Goal: Task Accomplishment & Management: Manage account settings

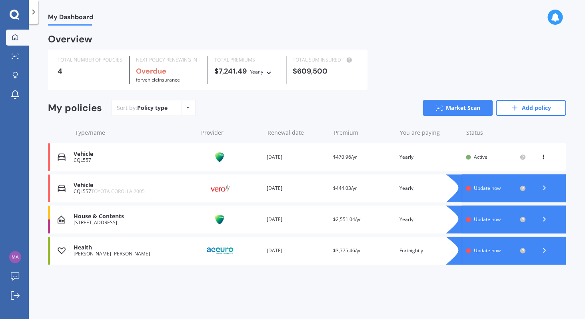
click at [546, 188] on icon at bounding box center [544, 188] width 8 height 8
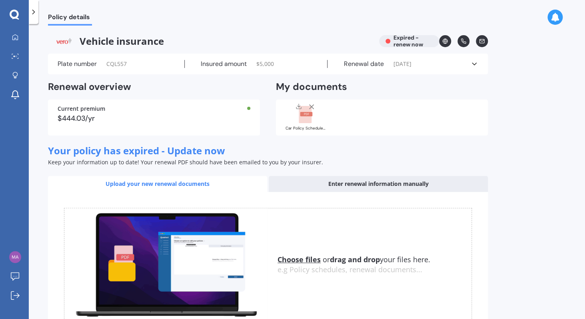
click at [479, 66] on div "Plate number CQL557 Insured amount $ 5,000 Renewal date [DATE] See more" at bounding box center [268, 64] width 440 height 21
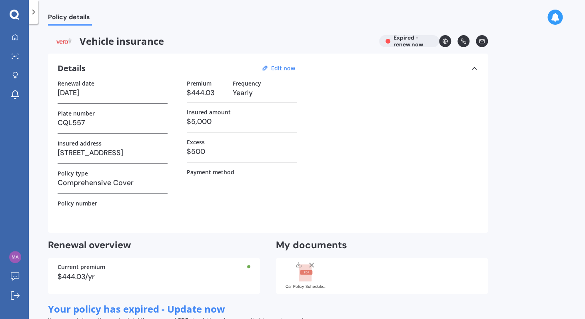
click at [511, 127] on div "Policy details Vehicle insurance Expired - renew now Details Edit now Renewal d…" at bounding box center [307, 173] width 556 height 295
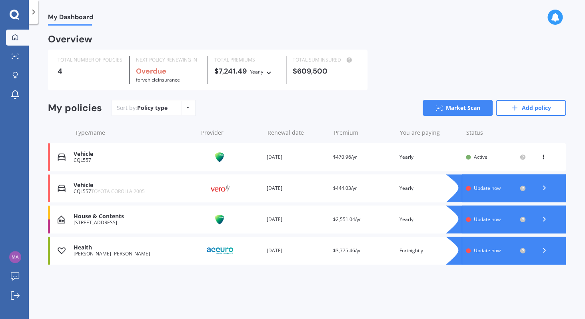
click at [227, 221] on img at bounding box center [220, 219] width 40 height 15
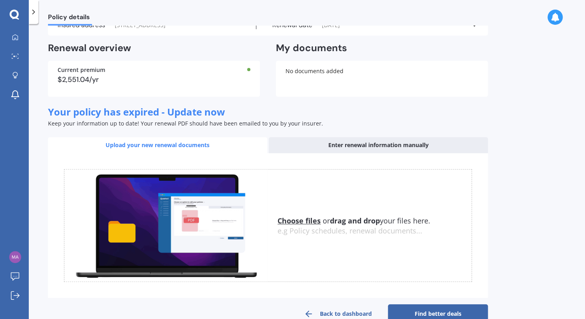
scroll to position [66, 0]
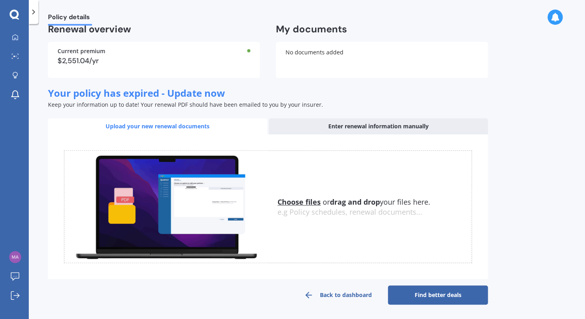
click at [292, 204] on u "Choose files" at bounding box center [299, 202] width 43 height 10
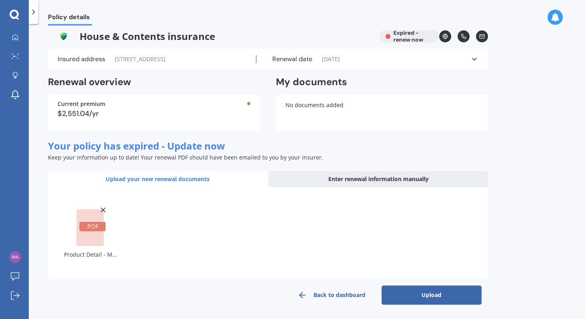
click at [427, 294] on button "Upload" at bounding box center [432, 295] width 100 height 19
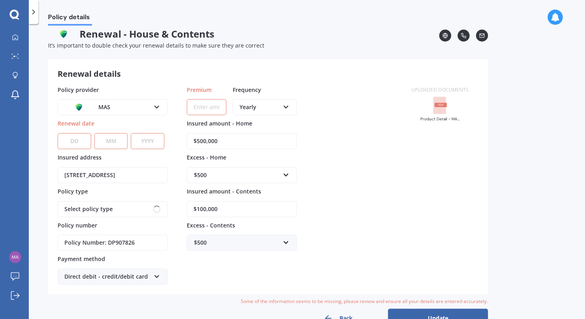
scroll to position [0, 0]
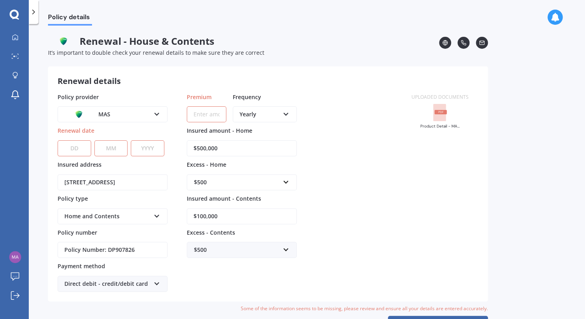
click at [58, 140] on select "DD 01 02 03 04 05 06 07 08 09 10 11 12 13 14 15 16 17 18 19 20 21 22 23 24 25 2…" at bounding box center [75, 148] width 34 height 16
select select "10"
click option "10" at bounding box center [0, 0] width 0 height 0
select select "10"
click option "10" at bounding box center [0, 0] width 0 height 0
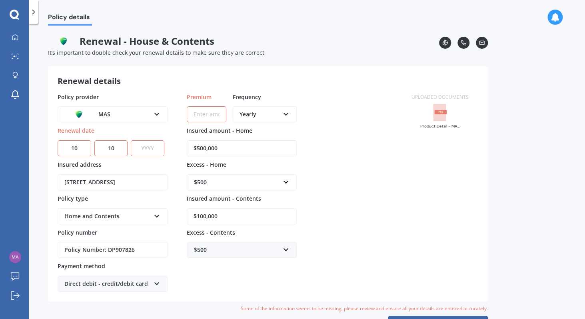
click at [131, 140] on select "YYYY 2027 2026 2025 2024 2023 2022 2021 2020 2019 2018 2017 2016 2015 2014 2013…" at bounding box center [148, 148] width 34 height 16
select select "2026"
click option "2026" at bounding box center [0, 0] width 0 height 0
click at [336, 224] on div "Policy provider MAS AA AMI AMP ANZ ASB Ando BNZ Co-Operative Bank FMG Initio Ki…" at bounding box center [230, 193] width 344 height 200
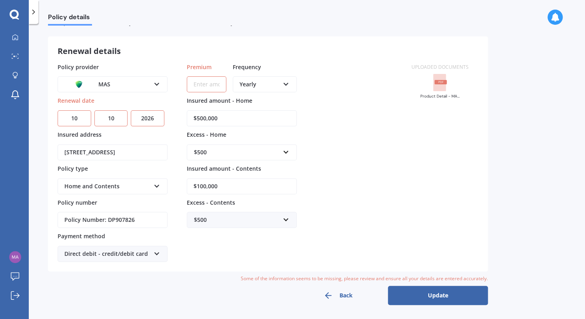
drag, startPoint x: 230, startPoint y: 188, endPoint x: 204, endPoint y: 186, distance: 26.5
click at [204, 186] on input "$100,000" at bounding box center [242, 186] width 110 height 16
type input "$102,200"
click at [307, 163] on div "Policy provider MAS AA AMI AMP ANZ ASB Ando BNZ Co-Operative Bank FMG Initio Ki…" at bounding box center [230, 163] width 344 height 200
click at [310, 115] on div "Policy provider MAS AA AMI AMP ANZ ASB Ando BNZ Co-Operative Bank FMG Initio Ki…" at bounding box center [230, 163] width 344 height 200
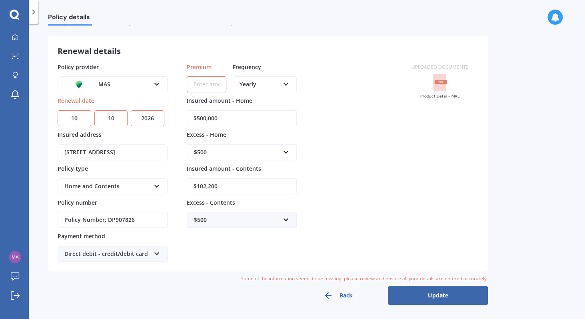
click at [196, 88] on input "Premium" at bounding box center [207, 84] width 40 height 16
paste input "$2,692.21"
type input "$2,692.21"
click at [344, 107] on div "Policy provider MAS AA AMI AMP ANZ ASB Ando BNZ Co-Operative Bank FMG Initio Ki…" at bounding box center [230, 163] width 344 height 200
click at [336, 131] on div "Policy provider MAS AA AMI AMP ANZ ASB Ando BNZ Co-Operative Bank FMG Initio Ki…" at bounding box center [230, 163] width 344 height 200
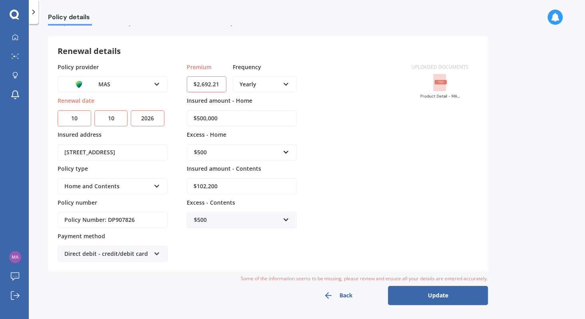
click at [414, 294] on button "Update" at bounding box center [438, 295] width 100 height 19
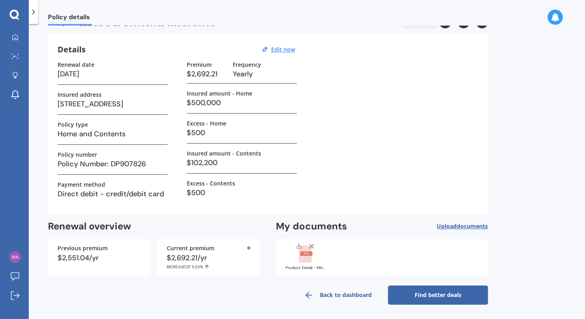
scroll to position [0, 0]
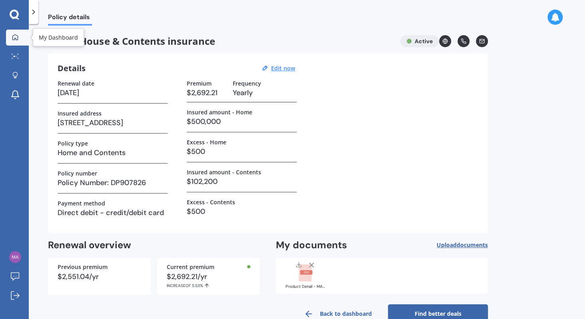
click at [14, 36] on icon at bounding box center [15, 37] width 6 height 6
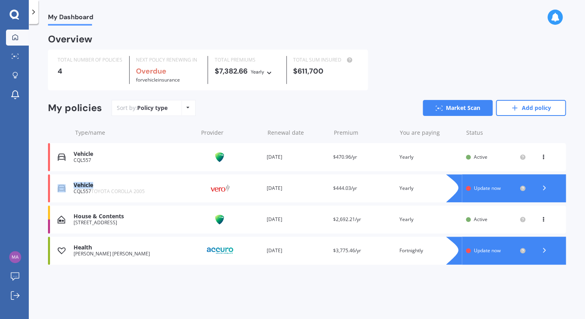
drag, startPoint x: 98, startPoint y: 186, endPoint x: 64, endPoint y: 186, distance: 34.4
click at [74, 186] on div "Vehicle" at bounding box center [134, 185] width 120 height 7
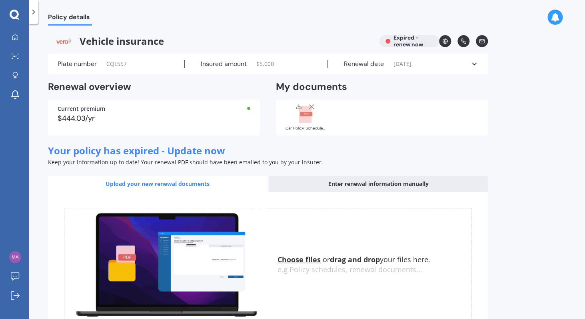
click at [473, 67] on icon at bounding box center [474, 64] width 8 height 8
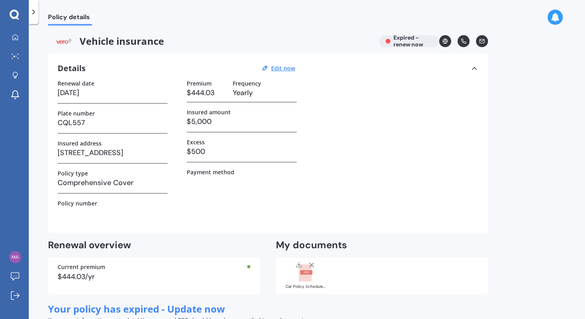
click at [556, 19] on icon at bounding box center [555, 17] width 9 height 9
click at [534, 85] on div "Policy details Vehicle insurance Expired - renew now Details Edit now Renewal d…" at bounding box center [307, 173] width 556 height 295
click at [406, 52] on div "Vehicle insurance Expired - renew now Details Edit now Renewal date [DATE] Plat…" at bounding box center [268, 278] width 440 height 486
click at [406, 49] on div "Vehicle insurance Expired - renew now Details Edit now Renewal date [DATE] Plat…" at bounding box center [268, 278] width 440 height 486
click at [402, 45] on div "Vehicle insurance Expired - renew now" at bounding box center [268, 41] width 440 height 12
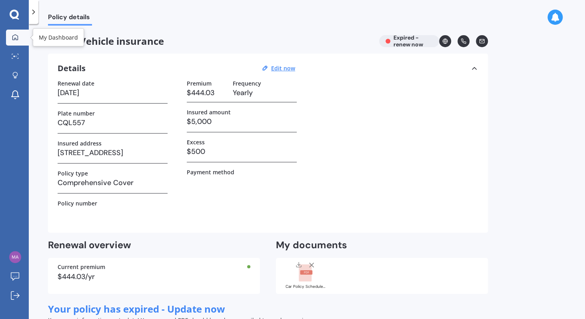
click at [15, 39] on icon at bounding box center [15, 37] width 6 height 6
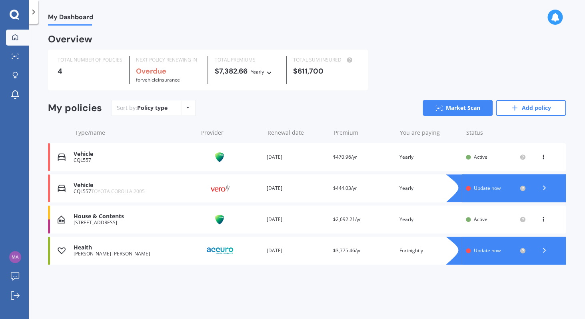
click at [542, 188] on icon at bounding box center [544, 188] width 8 height 8
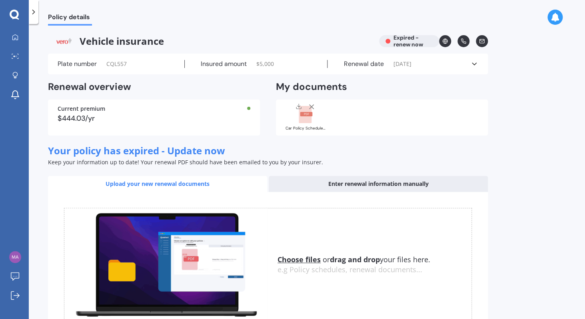
click at [15, 29] on div "My Dashboard Market Scan Explore insurance Notifications [PERSON_NAME] Submit f…" at bounding box center [14, 159] width 29 height 319
click at [15, 37] on icon at bounding box center [15, 37] width 6 height 6
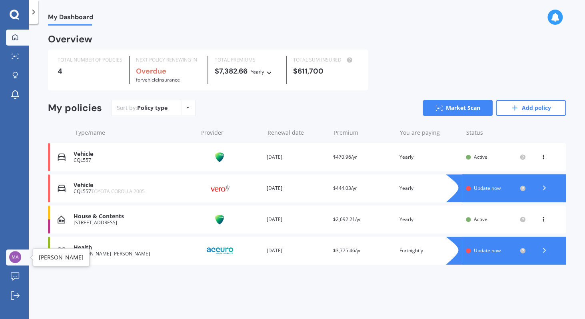
click at [13, 258] on img at bounding box center [15, 257] width 12 height 12
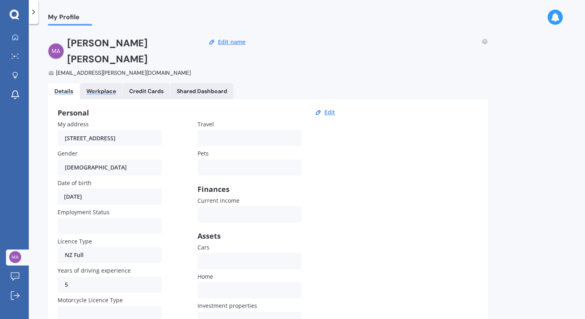
click at [102, 88] on div "Workplace" at bounding box center [101, 91] width 30 height 7
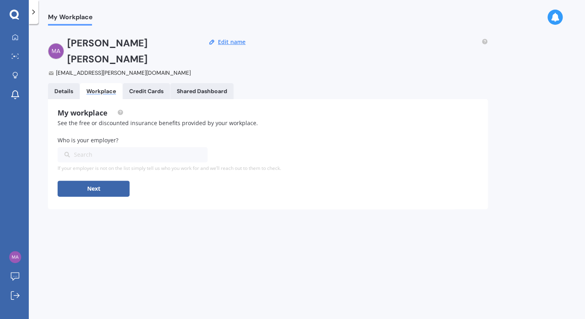
click at [81, 150] on div "Search" at bounding box center [127, 154] width 127 height 9
type input "Ministry for pimary industries"
click at [107, 166] on div "If your employer is not on the list simply tell us who you work for and we’ll r…" at bounding box center [268, 169] width 421 height 6
click at [98, 150] on div "Other" at bounding box center [127, 154] width 127 height 9
click at [146, 88] on div "Credit Cards" at bounding box center [146, 91] width 34 height 7
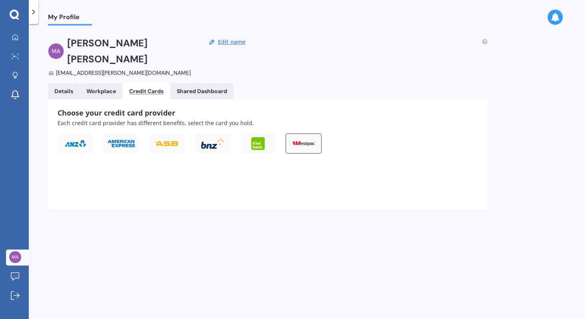
click at [310, 134] on div at bounding box center [304, 144] width 36 height 20
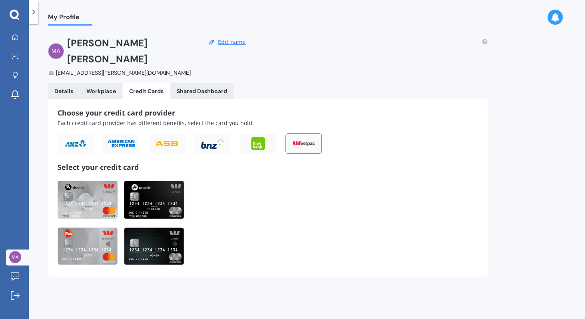
click at [90, 192] on img at bounding box center [88, 200] width 60 height 38
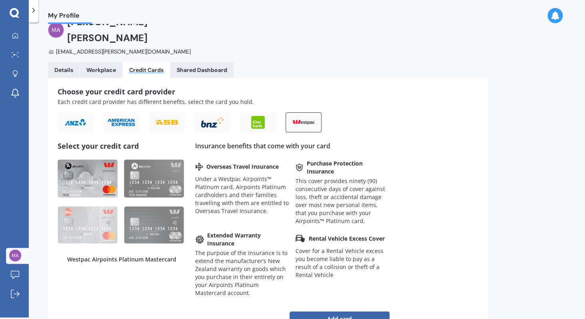
scroll to position [55, 0]
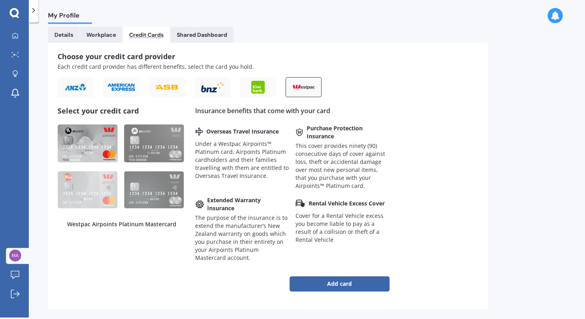
click at [91, 124] on img at bounding box center [88, 143] width 60 height 38
click at [336, 276] on button "Add card" at bounding box center [340, 283] width 100 height 15
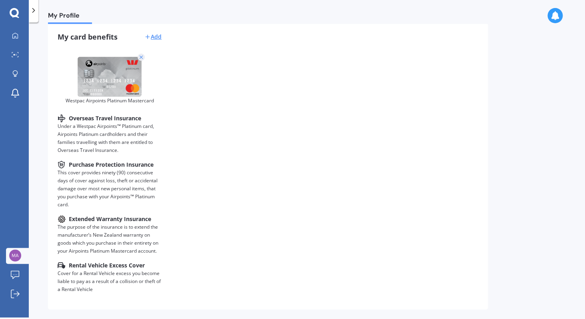
scroll to position [0, 0]
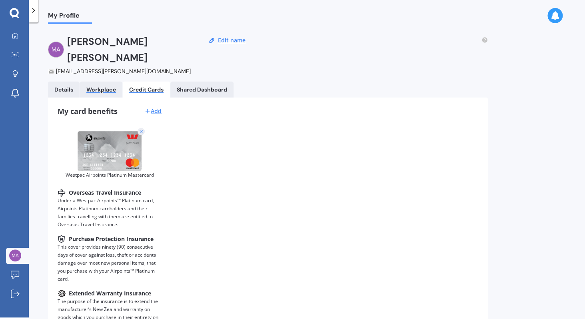
click at [97, 86] on div "Workplace" at bounding box center [101, 89] width 30 height 7
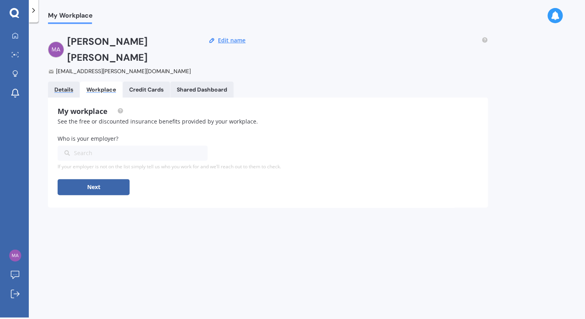
click at [67, 86] on div "Details" at bounding box center [63, 89] width 19 height 7
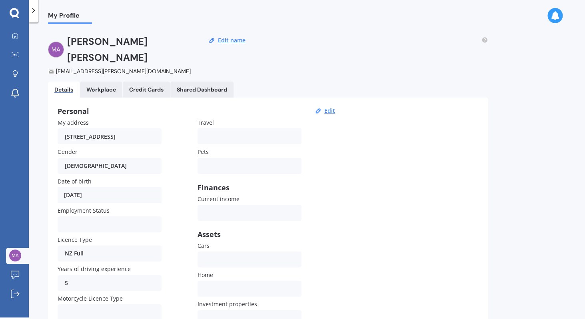
click at [186, 172] on div "My address [STREET_ADDRESS] Gender [DEMOGRAPHIC_DATA] [DEMOGRAPHIC_DATA] [DEMOG…" at bounding box center [198, 235] width 280 height 234
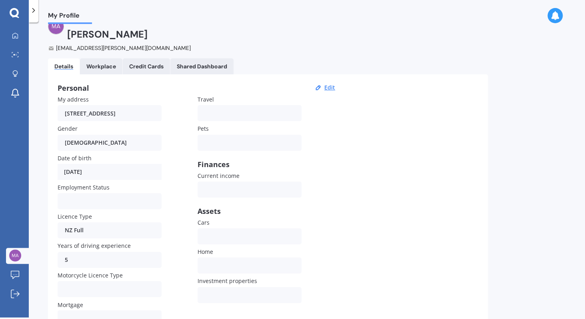
scroll to position [54, 0]
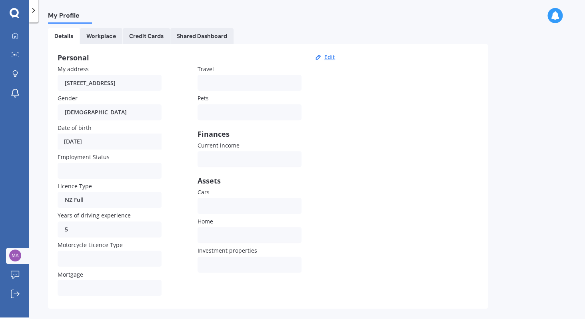
click at [210, 198] on div "Own None" at bounding box center [250, 206] width 104 height 16
drag, startPoint x: 210, startPoint y: 187, endPoint x: 208, endPoint y: 213, distance: 26.5
click at [210, 204] on div "My address [STREET_ADDRESS] Gender [DEMOGRAPHIC_DATA] [DEMOGRAPHIC_DATA] [DEMOG…" at bounding box center [198, 182] width 280 height 234
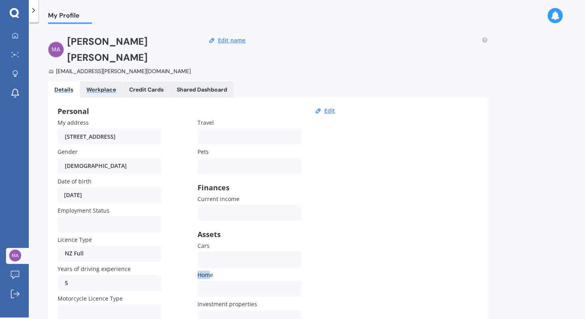
click at [96, 86] on div "Workplace" at bounding box center [101, 89] width 30 height 7
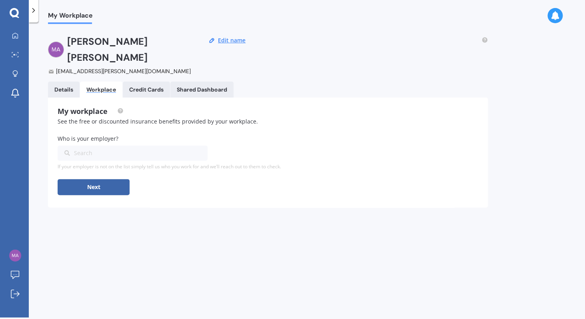
click at [104, 149] on div "Search" at bounding box center [127, 153] width 127 height 9
type input "MPI"
click at [83, 161] on div "Other" at bounding box center [133, 168] width 150 height 15
click at [102, 179] on button "Next" at bounding box center [94, 187] width 72 height 16
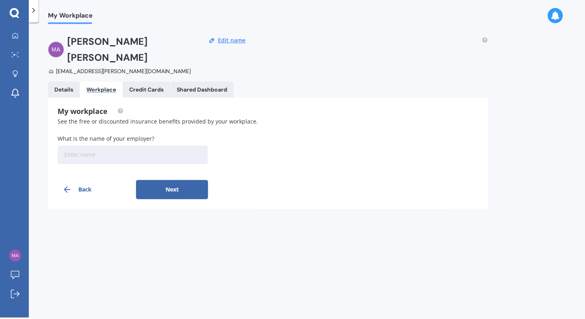
click at [145, 82] on Cards "Credit Cards" at bounding box center [146, 90] width 47 height 16
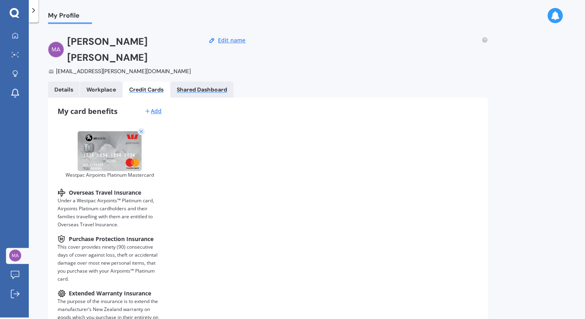
click at [201, 86] on div "Shared Dashboard" at bounding box center [202, 89] width 50 height 7
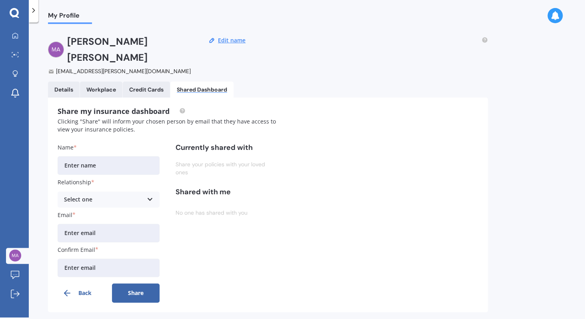
click at [131, 156] on input "Name" at bounding box center [109, 165] width 102 height 18
type input "[PERSON_NAME]"
click at [114, 195] on div "Select one" at bounding box center [103, 199] width 79 height 9
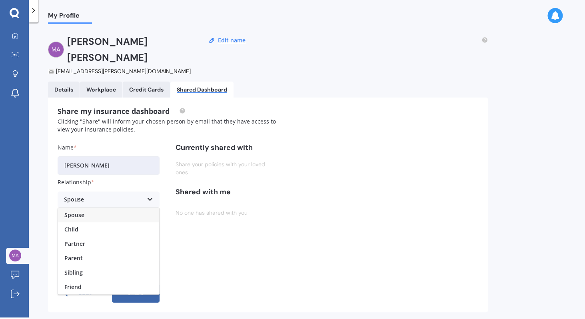
click at [92, 208] on div "Spouse" at bounding box center [108, 215] width 101 height 14
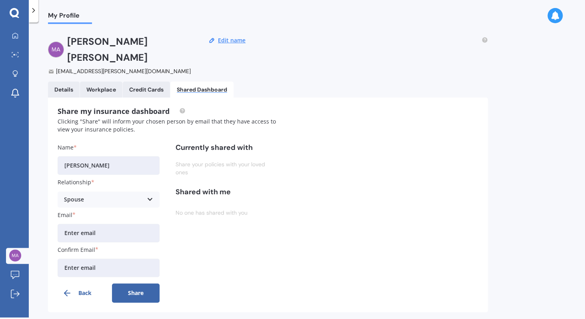
click at [94, 224] on input "Email" at bounding box center [109, 233] width 102 height 18
click at [64, 86] on div "Details" at bounding box center [63, 89] width 19 height 7
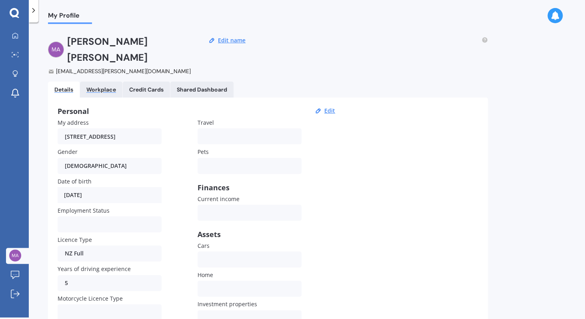
click at [100, 86] on div "Workplace" at bounding box center [101, 89] width 30 height 7
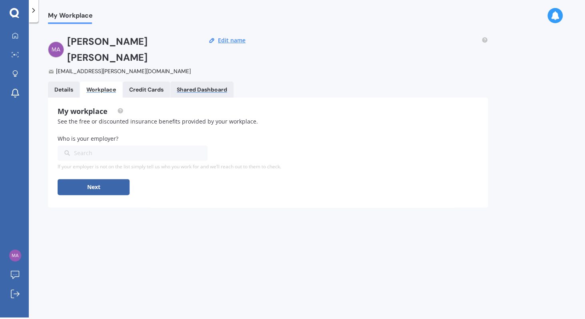
click at [185, 86] on div "Shared Dashboard" at bounding box center [202, 89] width 50 height 7
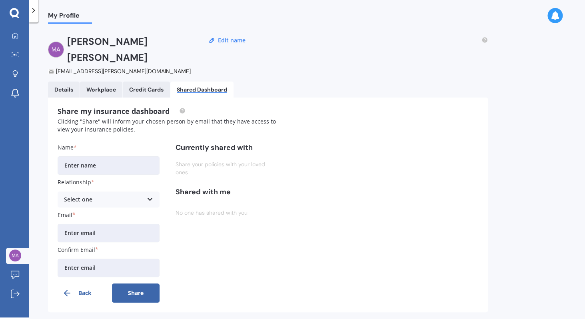
click at [77, 156] on input "Name" at bounding box center [109, 165] width 102 height 18
type input "[PERSON_NAME]"
click at [104, 195] on div "Select one" at bounding box center [103, 199] width 79 height 9
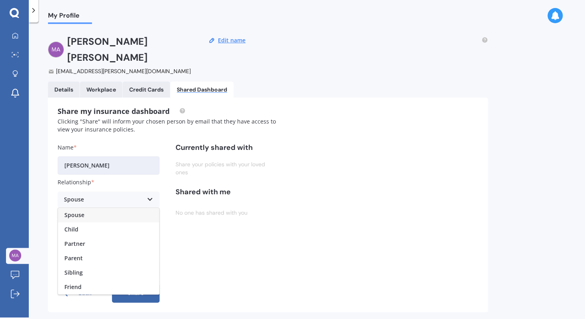
click at [99, 208] on div "Spouse" at bounding box center [108, 215] width 101 height 14
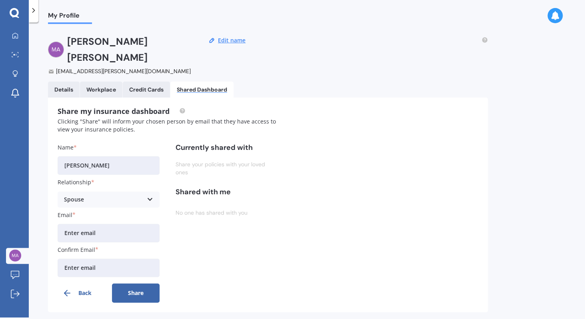
click at [95, 224] on input "Email" at bounding box center [109, 233] width 102 height 18
type input "[EMAIL_ADDRESS][DOMAIN_NAME]"
click at [75, 259] on input "Confirm Email" at bounding box center [109, 268] width 102 height 18
type input "[EMAIL_ADDRESS][DOMAIN_NAME]"
click at [127, 156] on input "[PERSON_NAME]" at bounding box center [109, 165] width 102 height 18
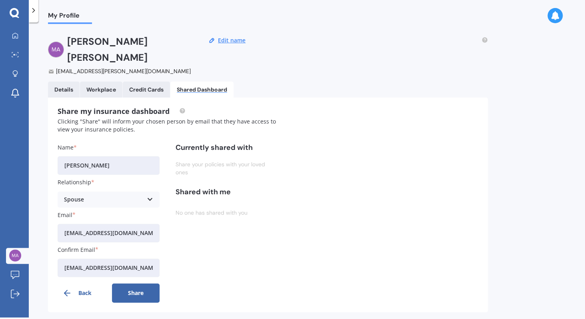
click at [144, 284] on button "Share" at bounding box center [136, 293] width 48 height 19
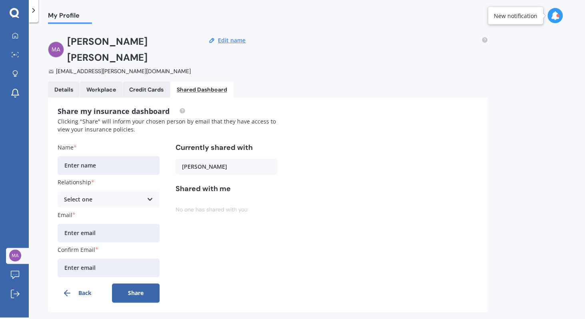
click at [154, 82] on Cards "Credit Cards" at bounding box center [146, 90] width 47 height 16
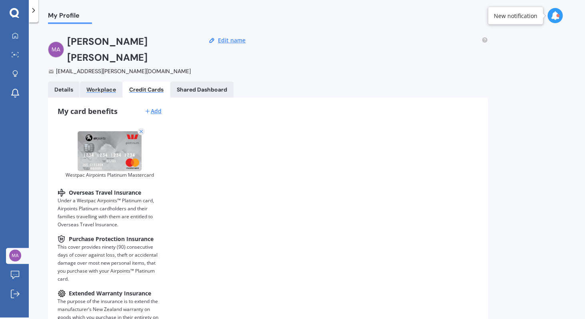
click at [108, 86] on div "Workplace" at bounding box center [101, 89] width 30 height 7
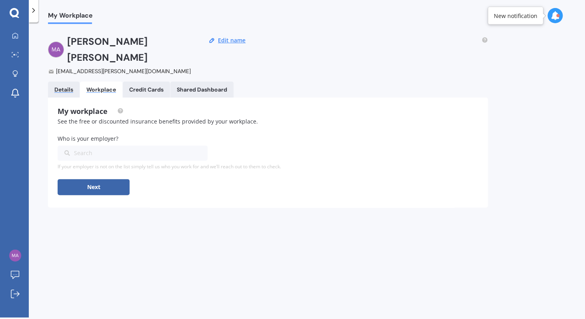
click at [60, 86] on div "Details" at bounding box center [63, 89] width 19 height 7
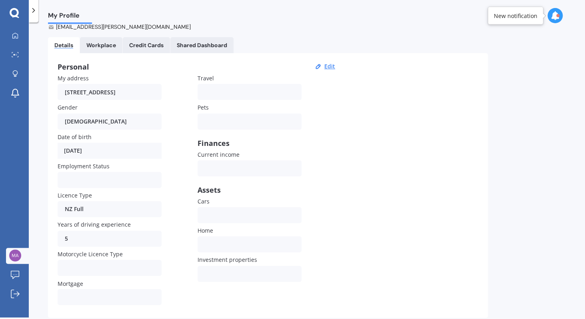
scroll to position [54, 0]
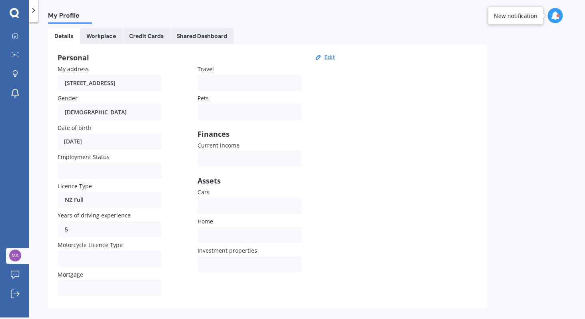
click at [549, 20] on div at bounding box center [560, 16] width 25 height 16
click at [553, 19] on icon at bounding box center [555, 15] width 9 height 9
click at [394, 152] on div "Personal Edit My address [STREET_ADDRESS] Gender [DEMOGRAPHIC_DATA] [DEMOGRAPHI…" at bounding box center [268, 176] width 440 height 265
click at [127, 163] on div "Employed Unemployed Not looking Retired" at bounding box center [110, 171] width 104 height 16
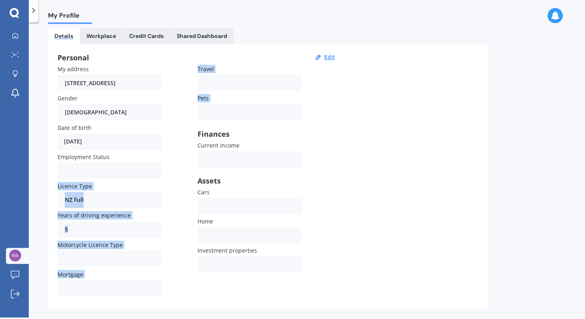
drag, startPoint x: 83, startPoint y: 153, endPoint x: 212, endPoint y: 109, distance: 136.9
click at [211, 111] on div "My address [STREET_ADDRESS] Gender [DEMOGRAPHIC_DATA] [DEMOGRAPHIC_DATA] [DEMOG…" at bounding box center [198, 182] width 280 height 234
click at [331, 54] on button "Edit" at bounding box center [330, 57] width 16 height 7
select select "26"
select select "04"
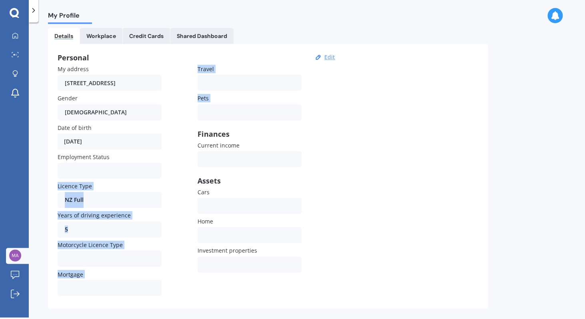
select select "1989"
click at [130, 134] on select "YYYY 2009 2008 2007 2006 2005 2004 2003 2002 2001 2000 1999 1998 1997 1996 1995…" at bounding box center [145, 141] width 31 height 14
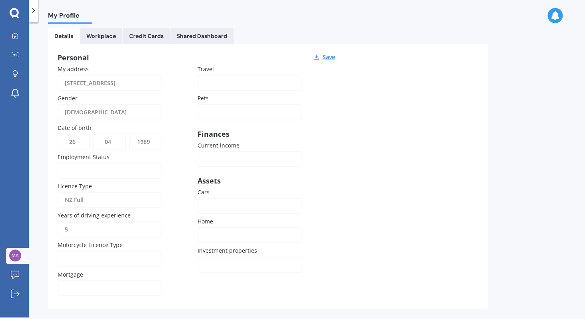
click at [522, 151] on div "My Profile [PERSON_NAME] [PERSON_NAME][EMAIL_ADDRESS][PERSON_NAME][DOMAIN_NAME]…" at bounding box center [307, 171] width 556 height 295
click at [24, 34] on link "My Dashboard" at bounding box center [17, 36] width 23 height 16
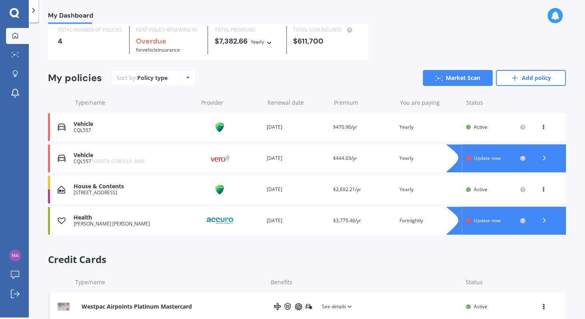
scroll to position [50, 0]
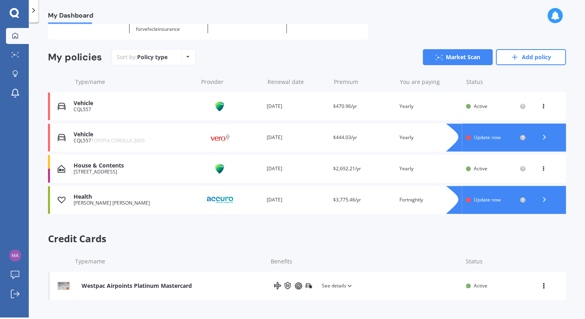
drag, startPoint x: 185, startPoint y: 138, endPoint x: 372, endPoint y: 148, distance: 187.1
click at [194, 144] on div "CQL557 TOYOTA COROLLA 2005" at bounding box center [134, 141] width 120 height 6
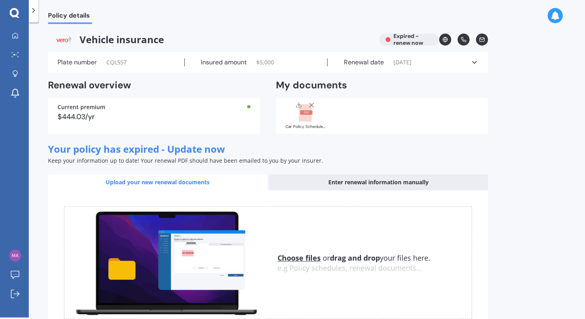
click at [310, 106] on line at bounding box center [312, 105] width 4 height 4
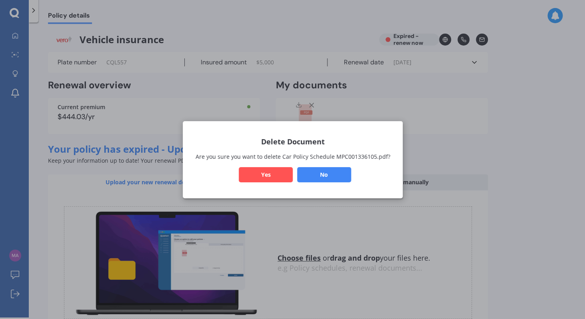
click at [344, 174] on button "No" at bounding box center [324, 174] width 54 height 15
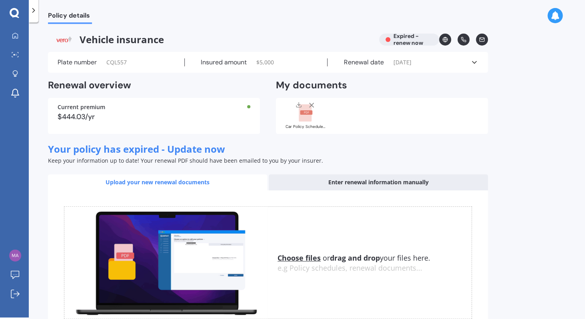
click at [411, 64] on span "[DATE]" at bounding box center [402, 62] width 18 height 8
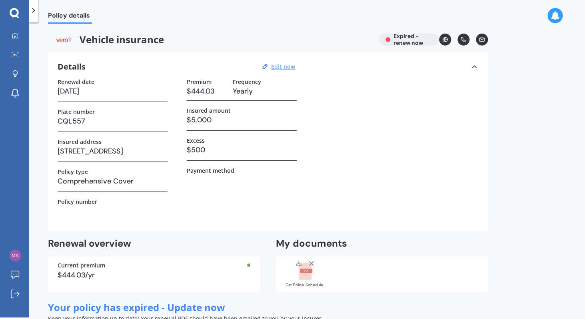
click at [278, 68] on u "Edit now" at bounding box center [283, 67] width 24 height 8
select select "01"
select select "02"
select select "2025"
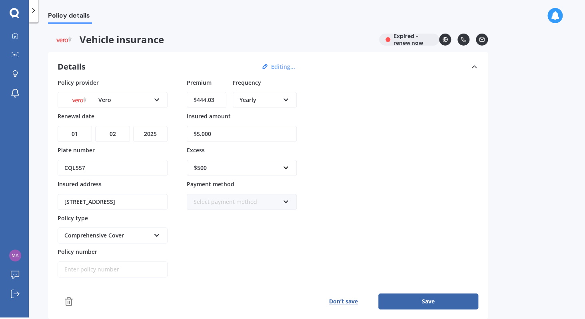
click at [283, 106] on div "Yearly Yearly Six-Monthly Quarterly Monthly Fortnightly Weekly" at bounding box center [265, 100] width 64 height 16
click at [350, 114] on div "Policy provider Vero AA AMI AMP ANZ ASB [PERSON_NAME] Dowa Ando Assurant Autosu…" at bounding box center [268, 178] width 421 height 200
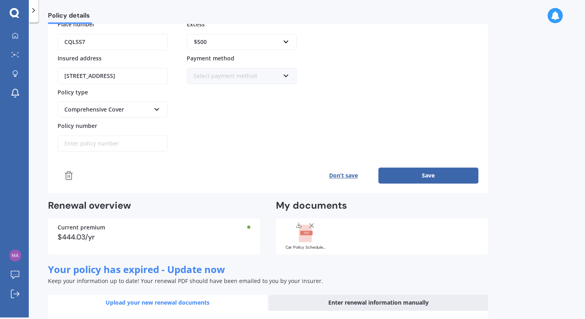
scroll to position [149, 0]
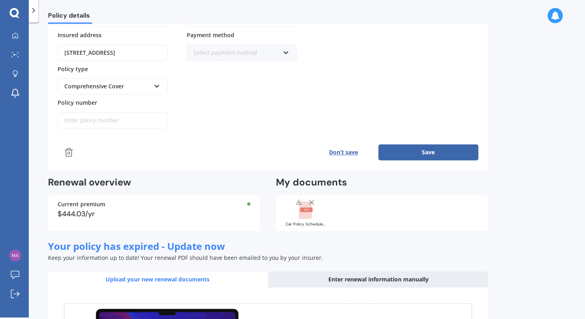
click at [68, 153] on line at bounding box center [68, 153] width 0 height 2
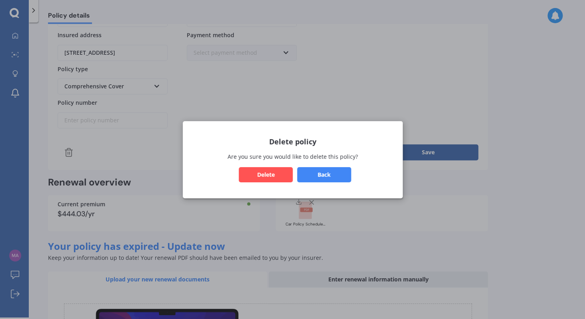
click at [270, 173] on button "Delete" at bounding box center [266, 174] width 54 height 15
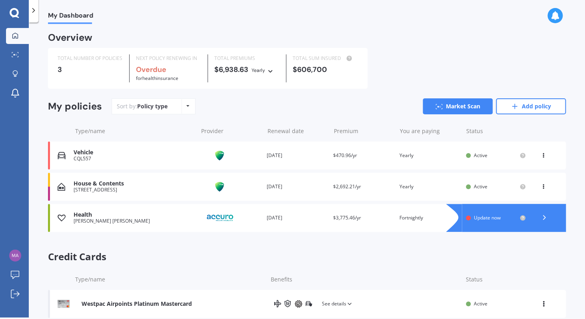
click at [386, 247] on div "Overview TOTAL NUMBER OF POLICIES 3 NEXT POLICY RENEWING IN Overdue for Health …" at bounding box center [307, 178] width 518 height 288
click at [16, 16] on icon at bounding box center [14, 12] width 9 height 9
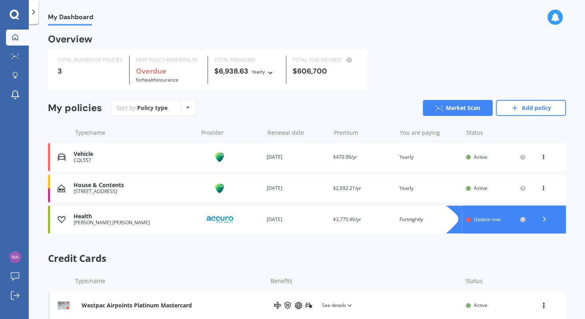
click at [112, 161] on div "CQL557" at bounding box center [134, 161] width 120 height 6
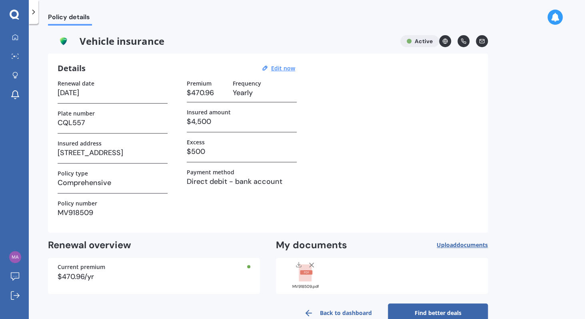
scroll to position [18, 0]
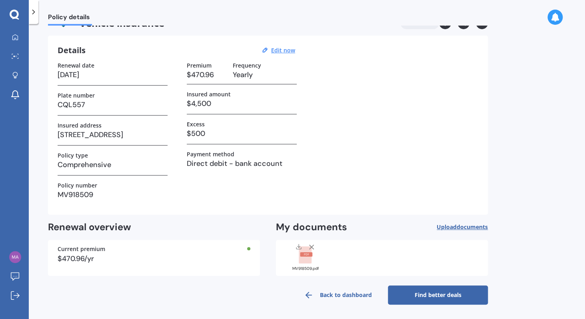
click at [306, 254] on icon at bounding box center [306, 255] width 5 height 2
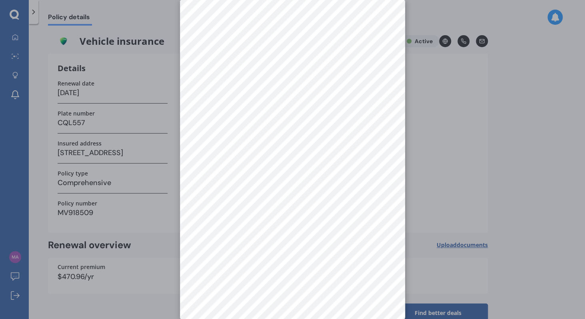
scroll to position [11, 0]
click at [444, 118] on div at bounding box center [292, 159] width 585 height 319
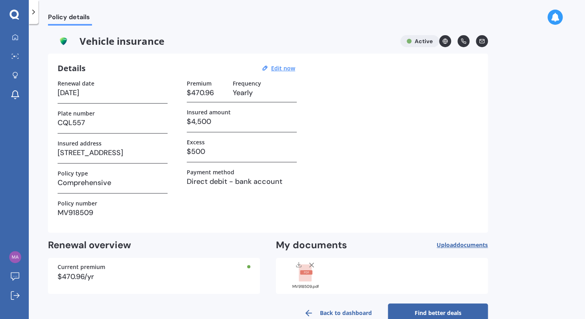
scroll to position [18, 0]
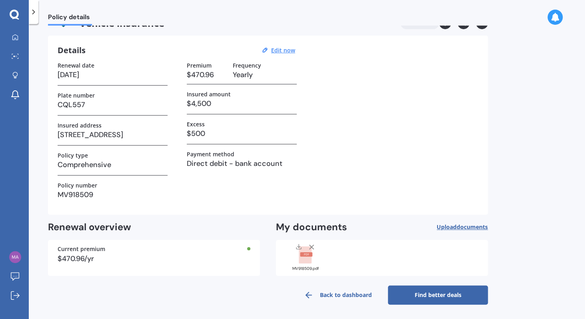
click at [305, 264] on div "MV918509.pdf" at bounding box center [306, 257] width 40 height 28
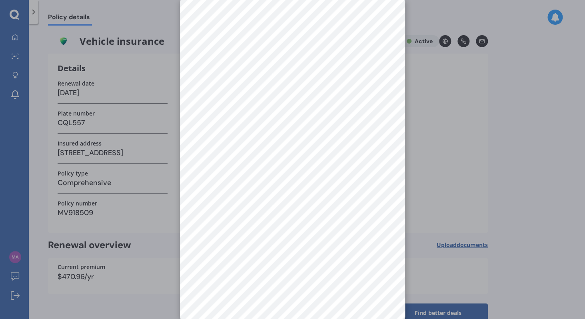
scroll to position [11, 0]
click at [112, 129] on div at bounding box center [292, 159] width 585 height 319
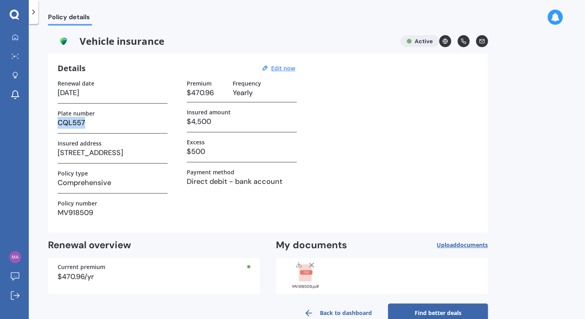
drag, startPoint x: 90, startPoint y: 124, endPoint x: 57, endPoint y: 118, distance: 33.8
click at [58, 118] on h3 "CQL557" at bounding box center [113, 123] width 110 height 12
copy h3 "CQL557"
